Goal: Task Accomplishment & Management: Manage account settings

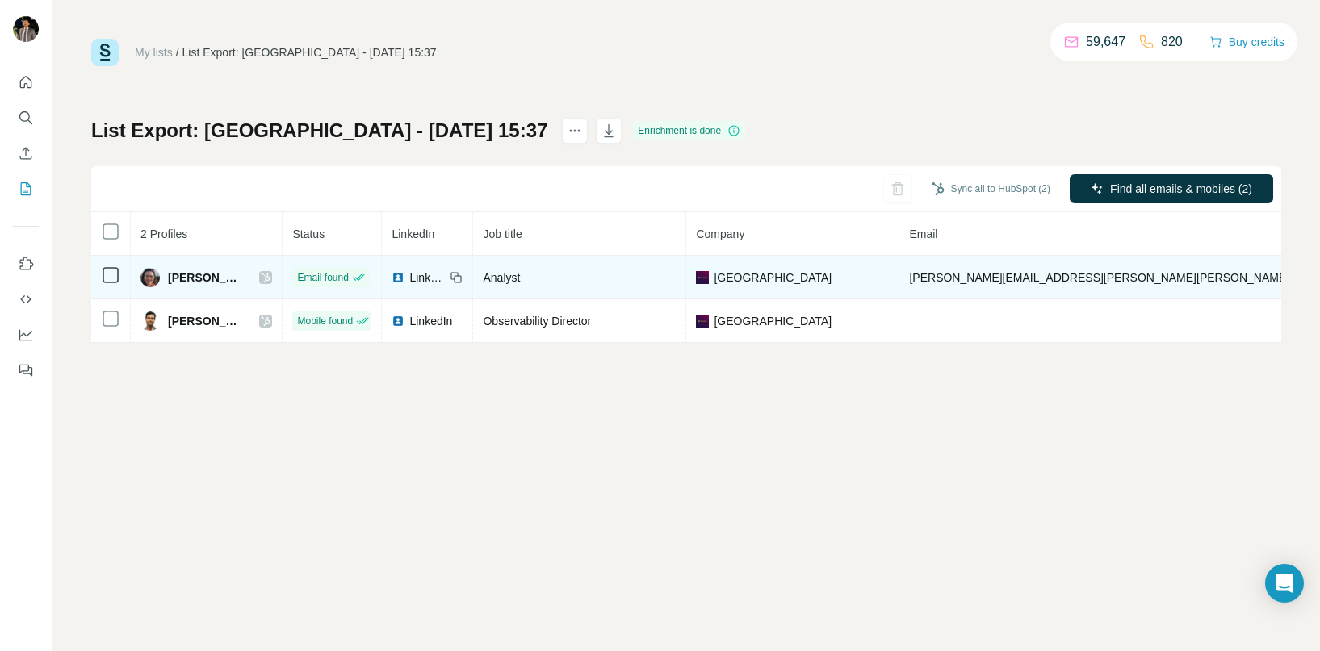
click at [270, 279] on icon at bounding box center [266, 277] width 10 height 13
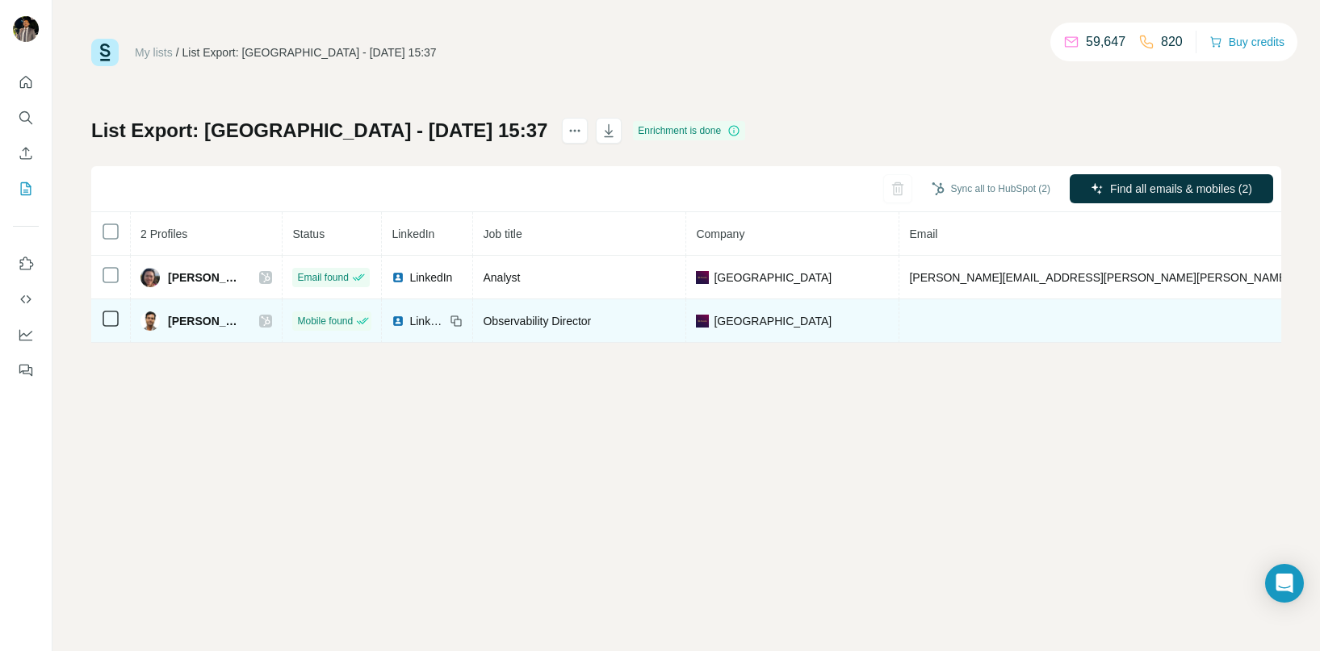
click at [270, 325] on icon at bounding box center [266, 321] width 10 height 13
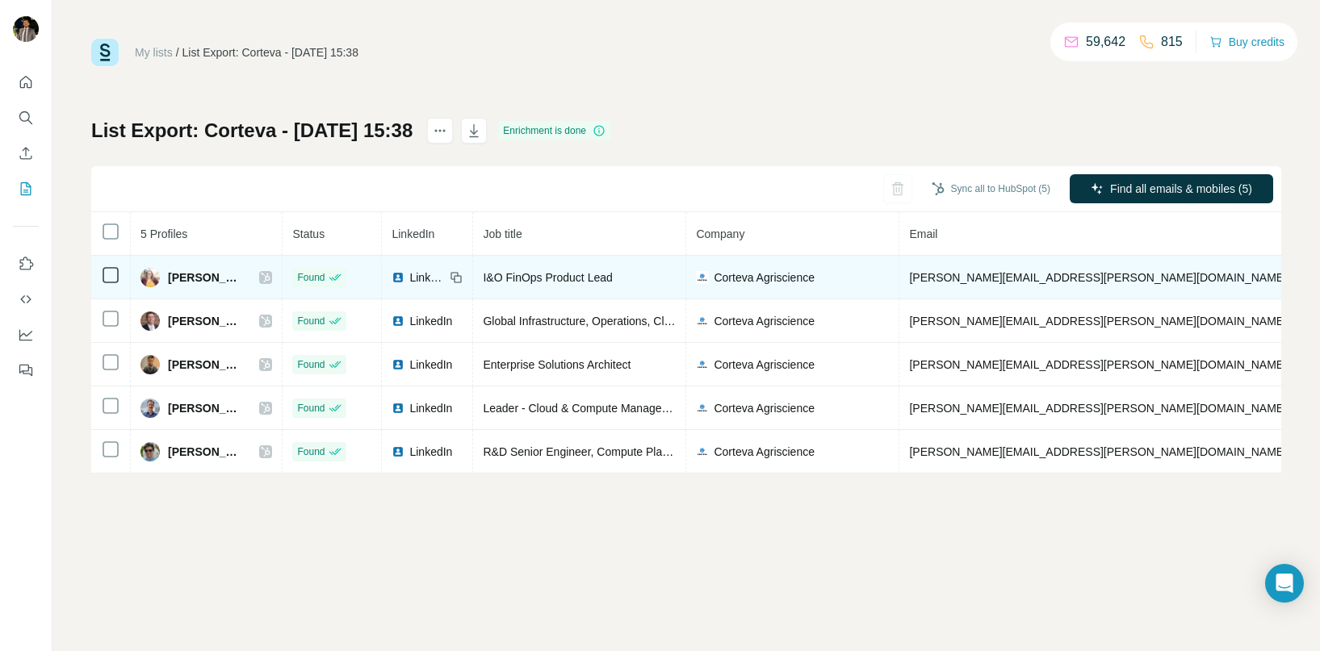
click at [268, 280] on icon at bounding box center [266, 278] width 9 height 10
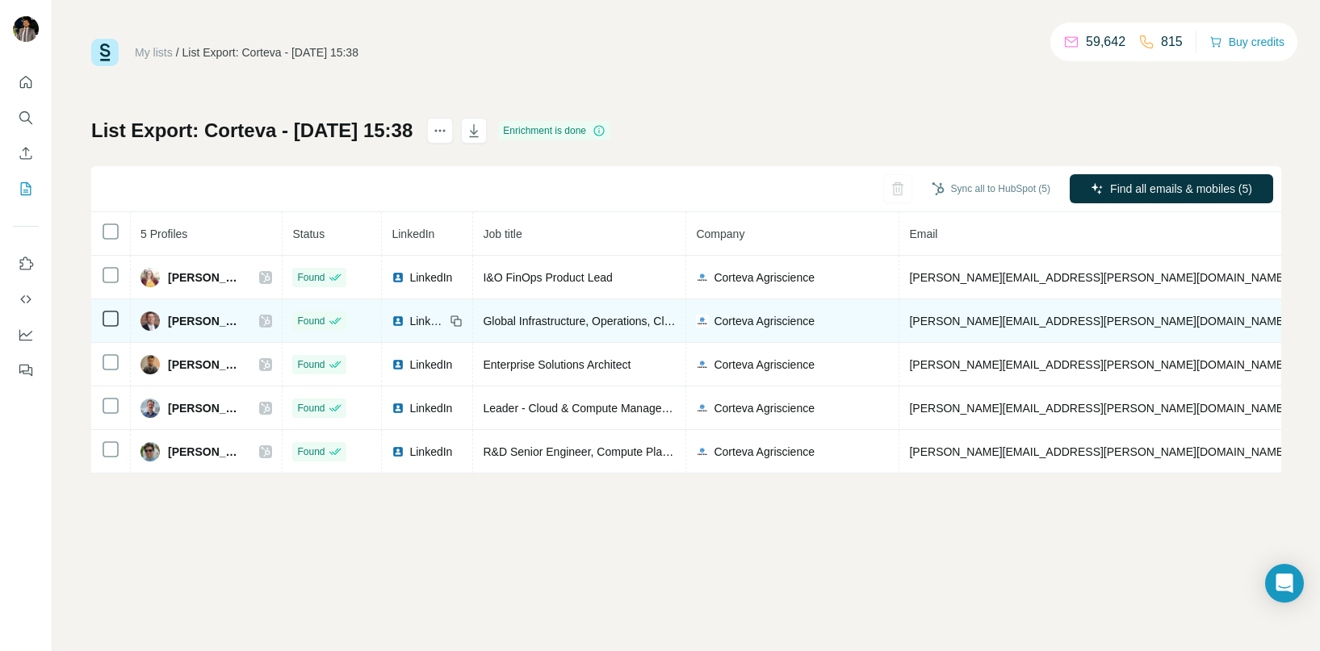
click at [268, 323] on icon at bounding box center [266, 321] width 10 height 13
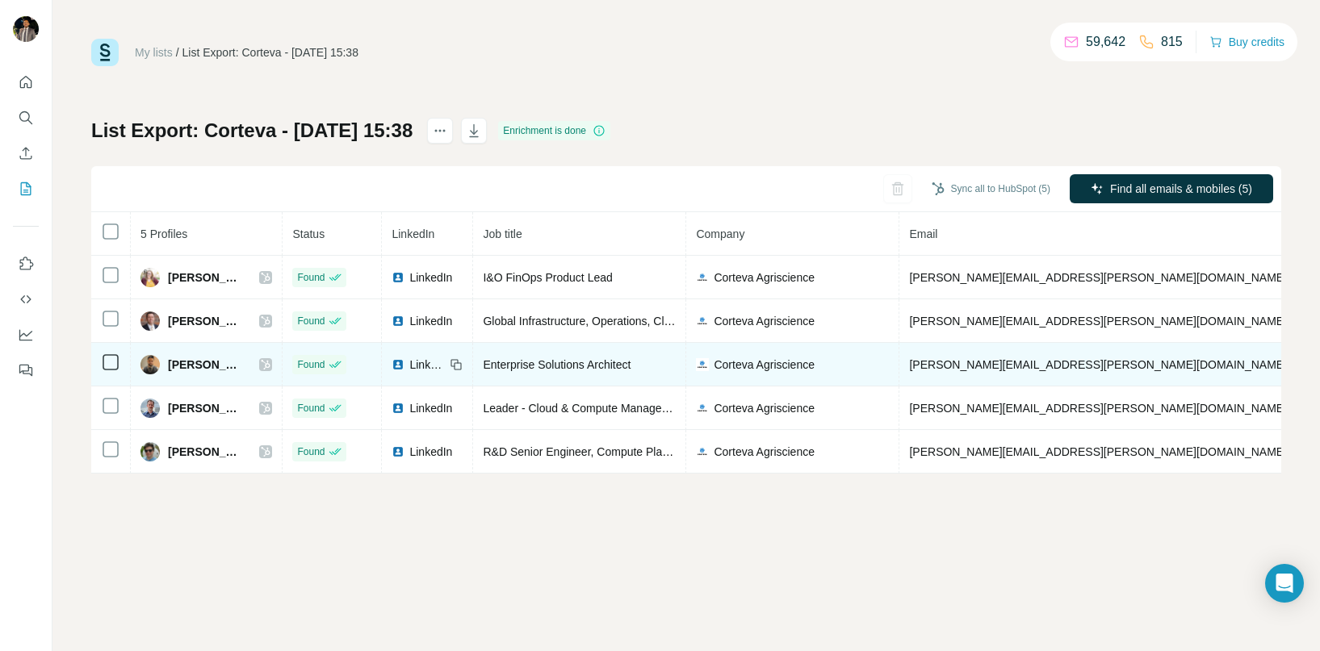
click at [270, 365] on icon at bounding box center [266, 365] width 9 height 10
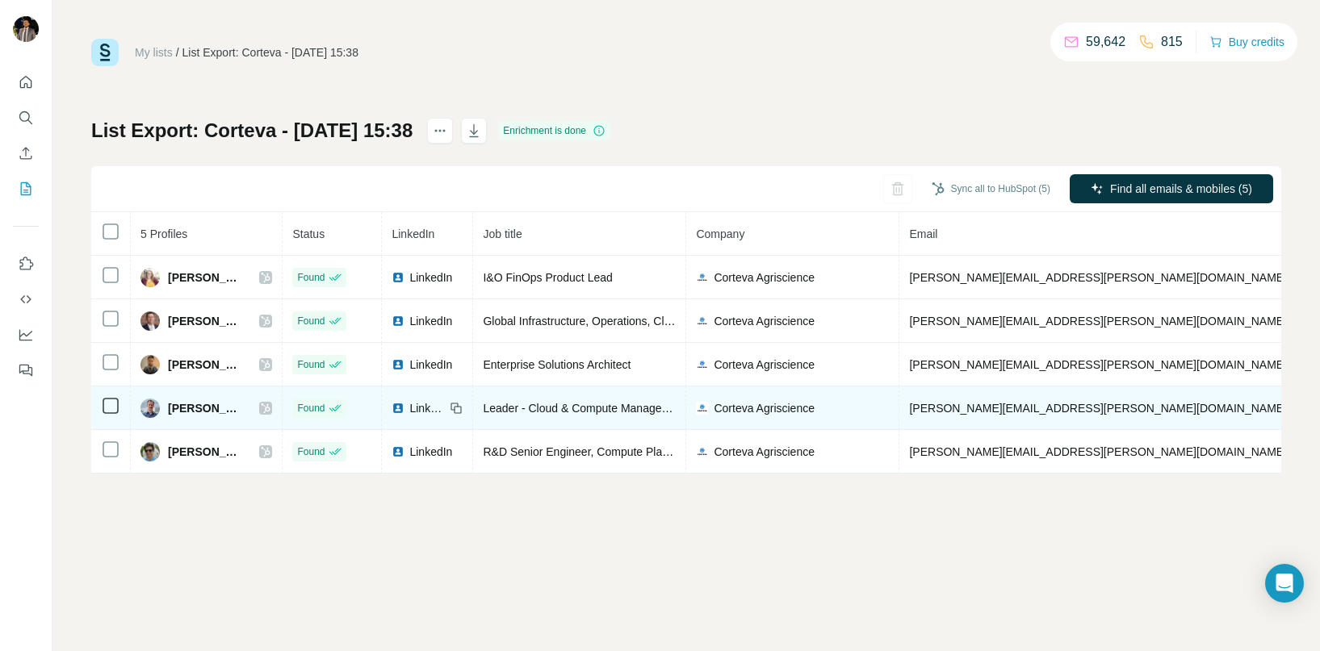
click at [270, 403] on icon at bounding box center [266, 408] width 10 height 13
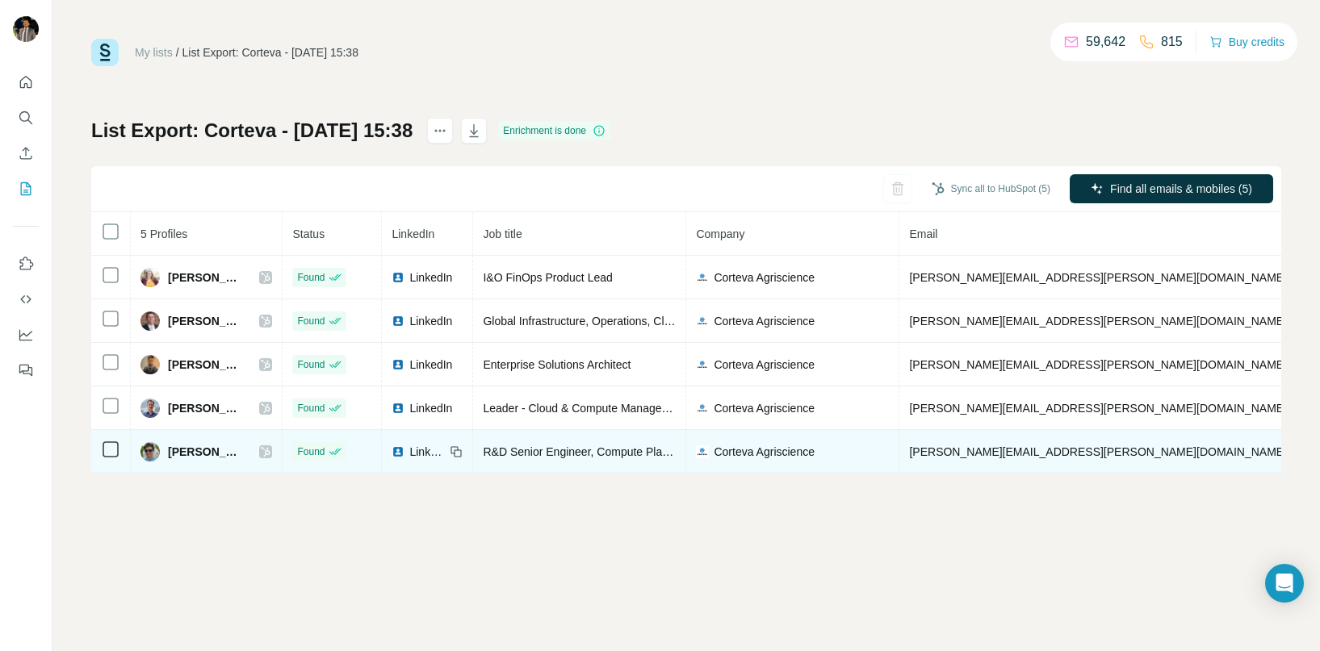
click at [263, 446] on icon at bounding box center [266, 452] width 10 height 13
